Goal: Task Accomplishment & Management: Complete application form

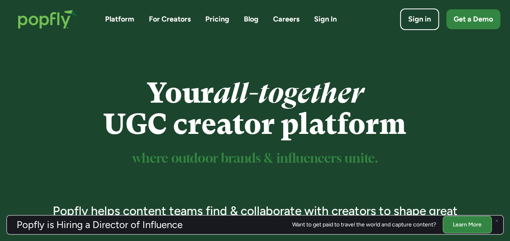
click at [182, 18] on link "For Creators" at bounding box center [170, 19] width 42 height 10
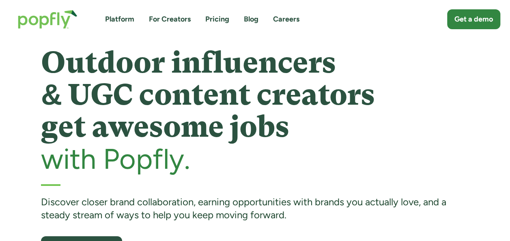
click at [176, 18] on link "For Creators" at bounding box center [170, 19] width 42 height 10
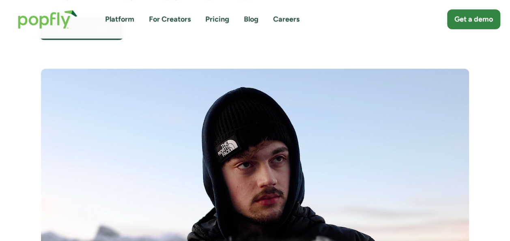
scroll to position [123, 0]
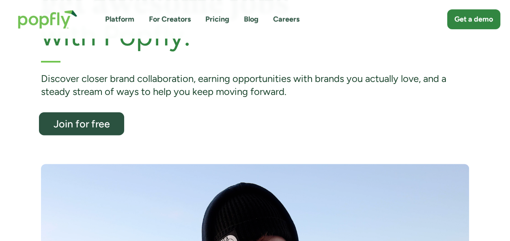
click at [97, 123] on div "Join for free" at bounding box center [82, 123] width 70 height 11
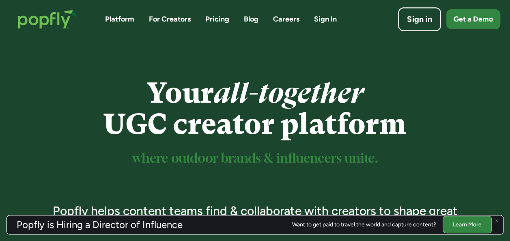
click at [420, 15] on div "Sign in" at bounding box center [419, 19] width 25 height 11
